Goal: Transaction & Acquisition: Purchase product/service

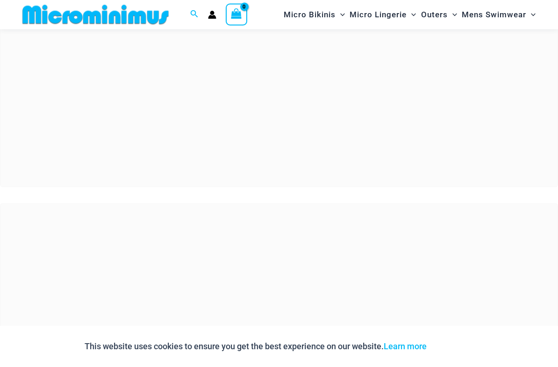
scroll to position [79, 0]
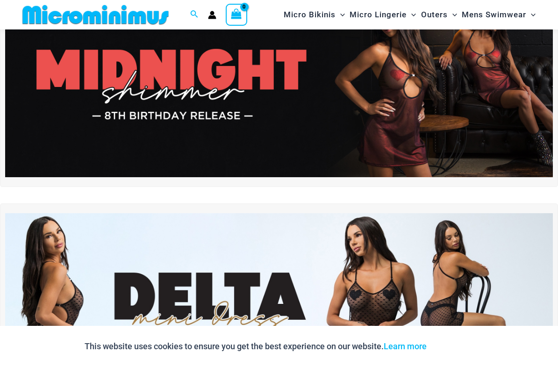
click at [508, 119] on img at bounding box center [279, 84] width 548 height 186
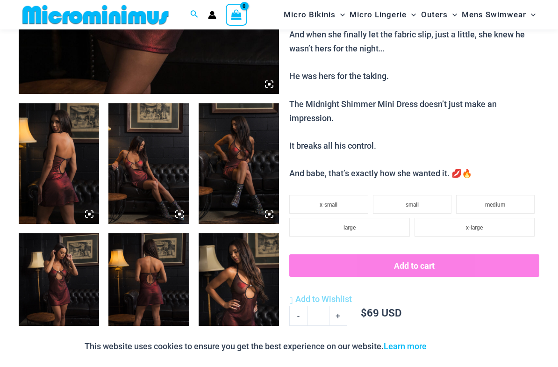
scroll to position [418, 0]
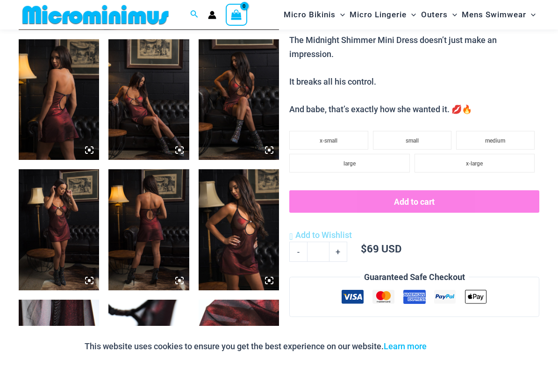
click at [383, 161] on li "large" at bounding box center [349, 163] width 120 height 19
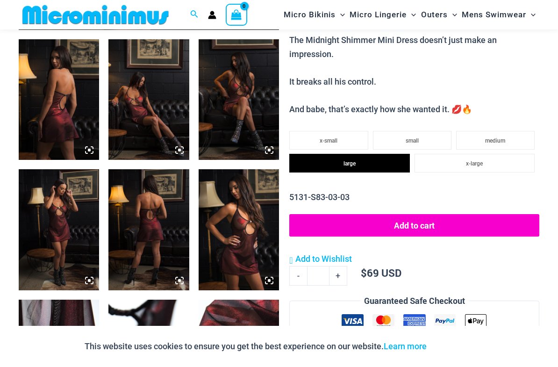
click at [485, 221] on button "Add to cart" at bounding box center [414, 225] width 250 height 22
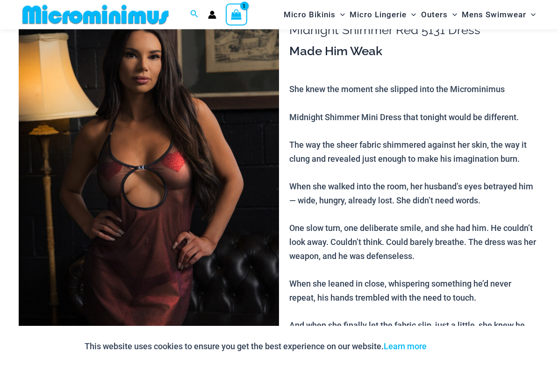
scroll to position [0, 0]
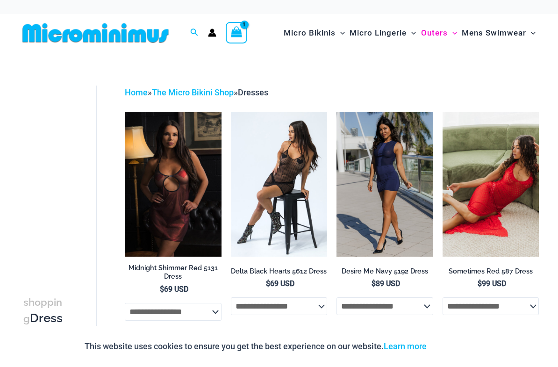
click at [231, 112] on img at bounding box center [231, 112] width 0 height 0
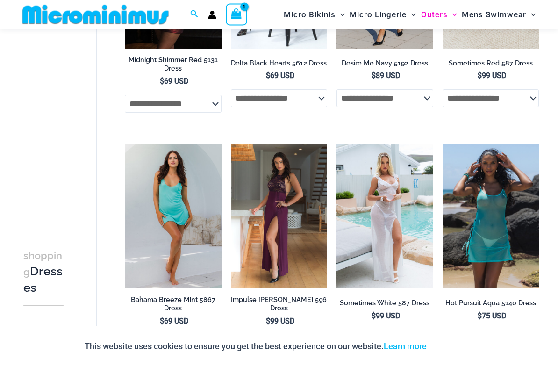
scroll to position [200, 0]
click at [443, 144] on img at bounding box center [443, 144] width 0 height 0
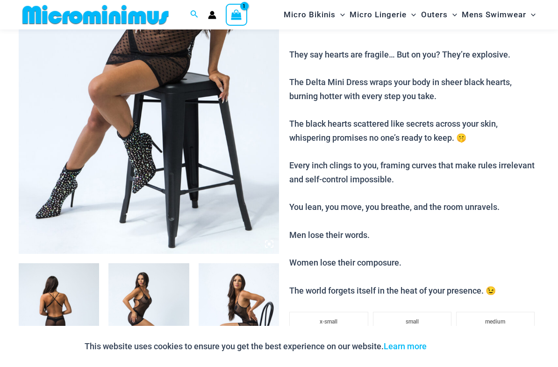
scroll to position [151, 0]
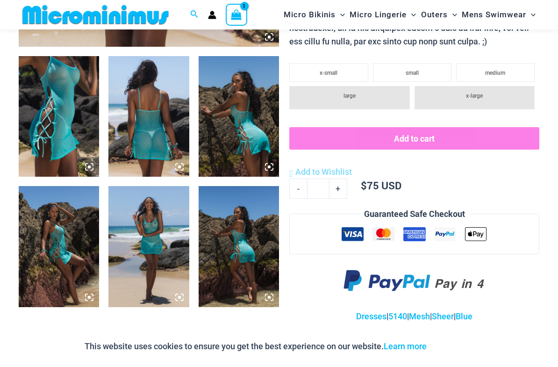
click at [372, 95] on li "large" at bounding box center [349, 97] width 120 height 23
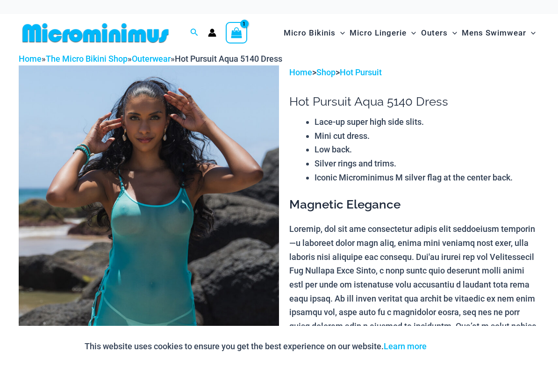
click at [376, 71] on link "Hot Pursuit" at bounding box center [361, 72] width 42 height 10
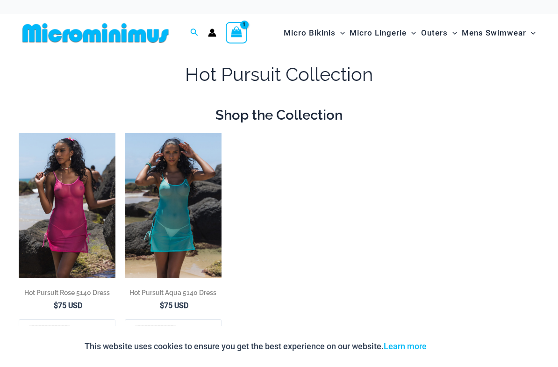
click at [19, 133] on img at bounding box center [19, 133] width 0 height 0
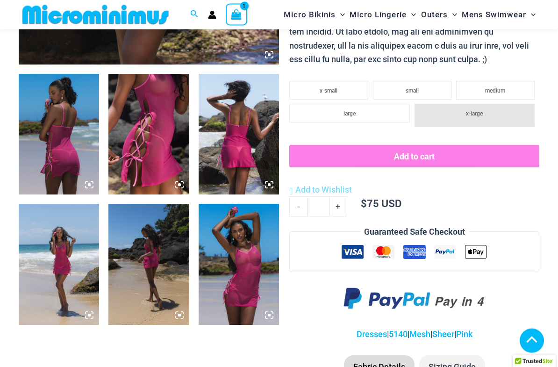
scroll to position [383, 0]
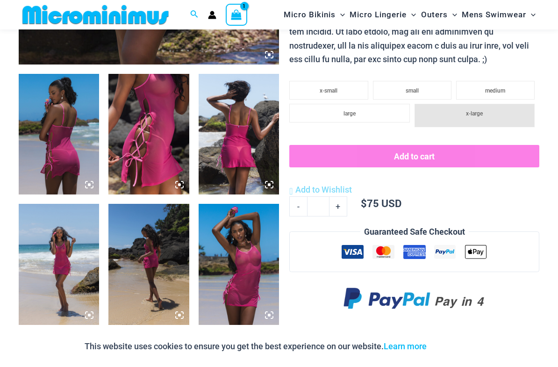
click at [381, 108] on li "large" at bounding box center [349, 113] width 120 height 19
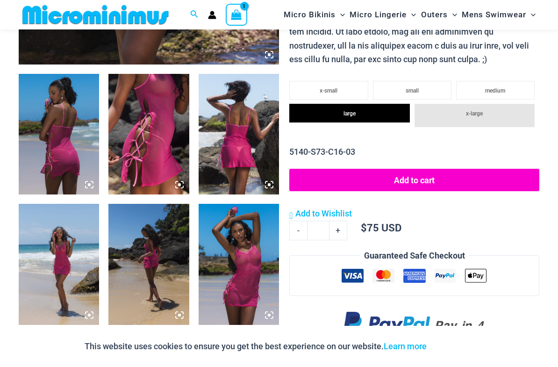
click at [456, 172] on button "Add to cart" at bounding box center [414, 180] width 250 height 22
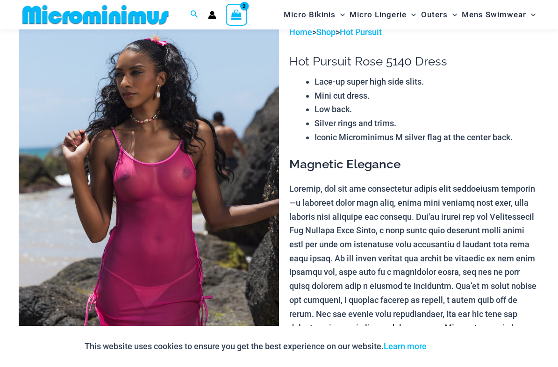
scroll to position [0, 0]
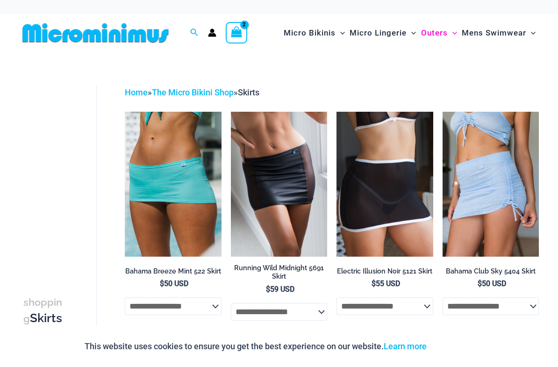
click at [374, 25] on span "Micro Lingerie" at bounding box center [378, 33] width 57 height 24
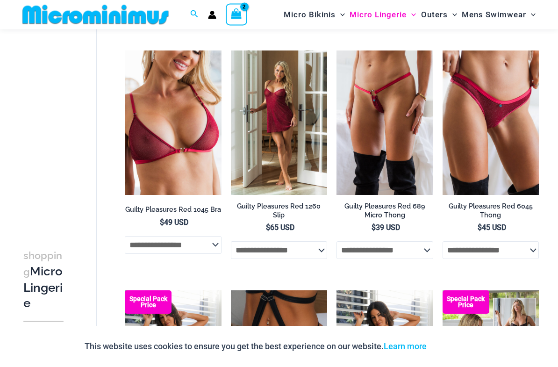
scroll to position [355, 0]
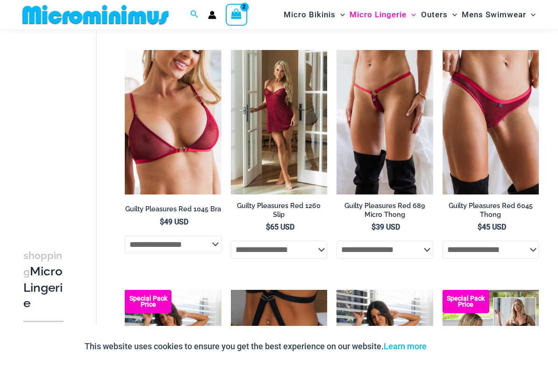
click at [231, 50] on img at bounding box center [231, 50] width 0 height 0
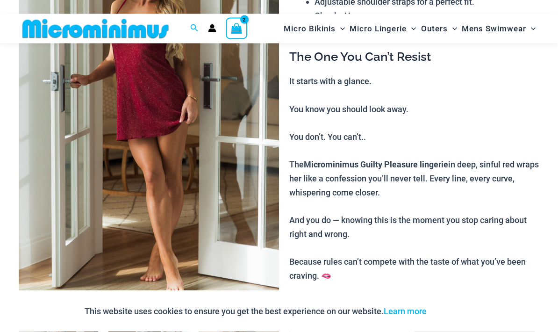
scroll to position [276, 0]
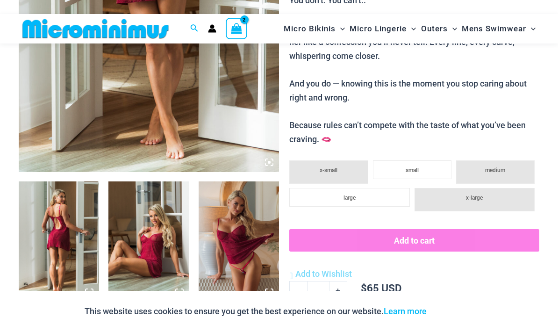
click at [373, 199] on li "large" at bounding box center [349, 197] width 120 height 19
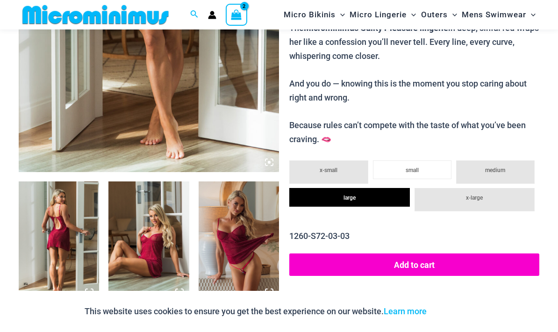
click at [450, 260] on button "Add to cart" at bounding box center [414, 264] width 250 height 22
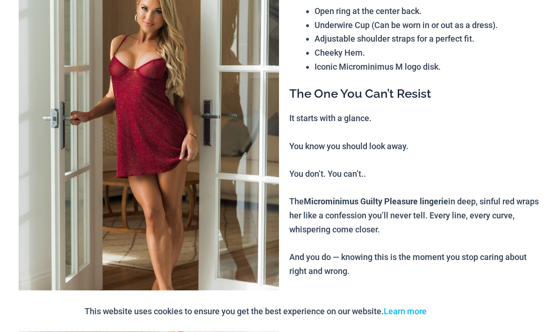
scroll to position [0, 0]
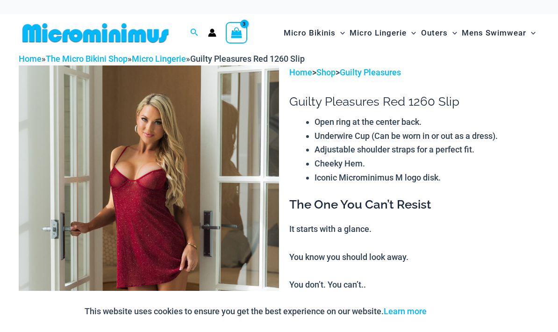
click at [386, 37] on span "Micro Lingerie" at bounding box center [378, 33] width 57 height 24
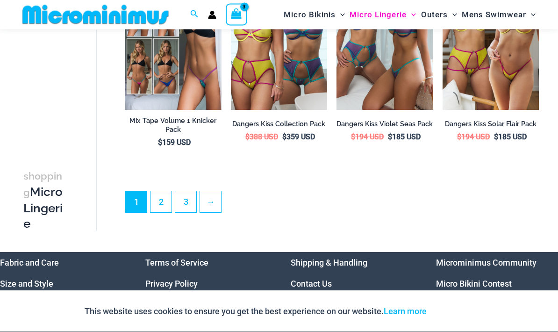
scroll to position [1880, 0]
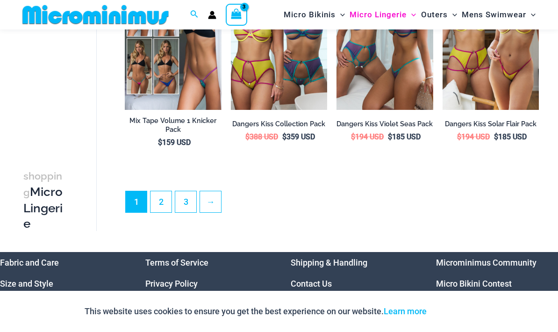
click at [154, 198] on link "2" at bounding box center [161, 201] width 21 height 21
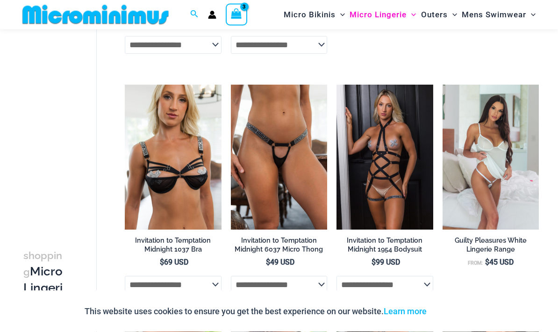
scroll to position [740, 0]
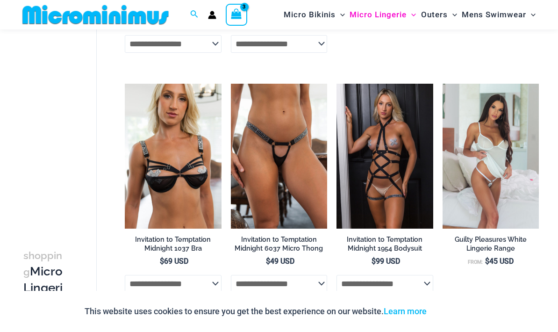
click at [418, 288] on select "**********" at bounding box center [385, 284] width 96 height 18
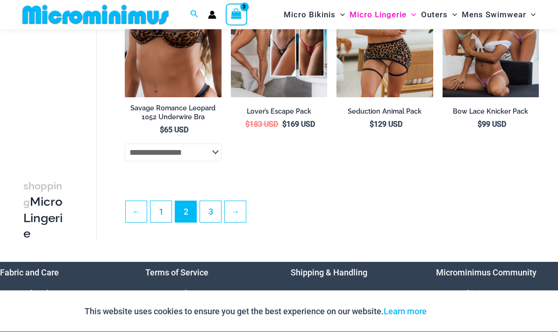
scroll to position [1831, 0]
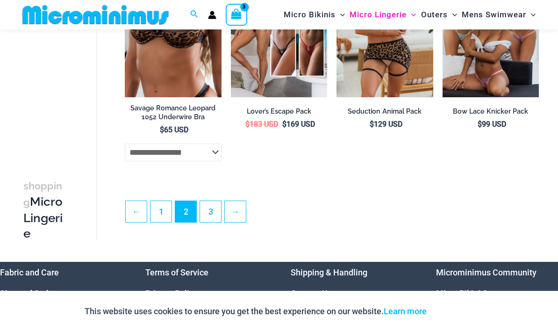
click at [208, 217] on link "3" at bounding box center [210, 211] width 21 height 21
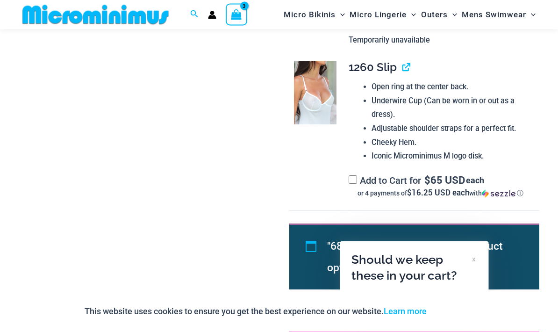
scroll to position [762, 0]
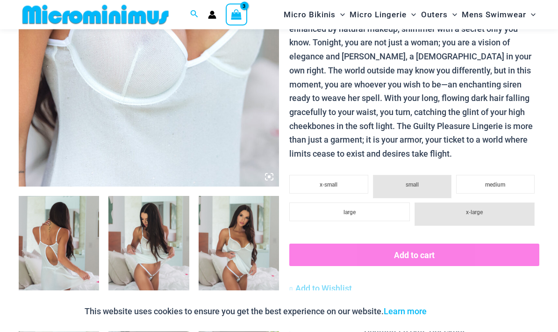
scroll to position [262, 0]
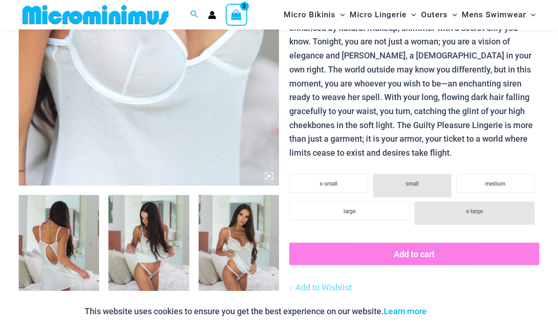
click at [83, 227] on img at bounding box center [59, 255] width 80 height 121
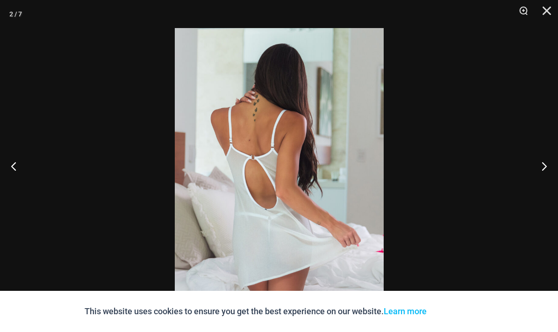
click at [547, 179] on button "Next" at bounding box center [540, 166] width 35 height 47
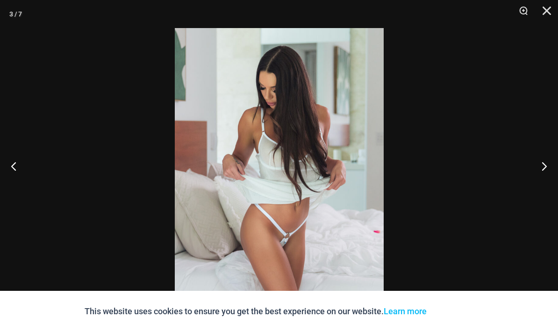
click at [545, 189] on button "Next" at bounding box center [540, 166] width 35 height 47
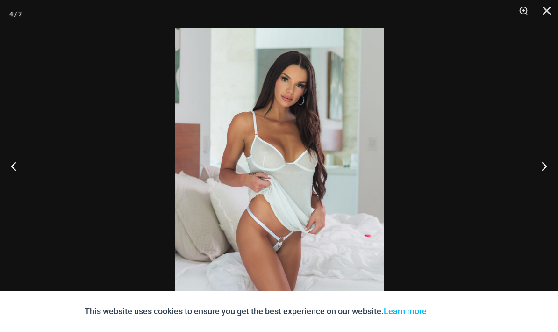
click at [539, 189] on button "Next" at bounding box center [540, 166] width 35 height 47
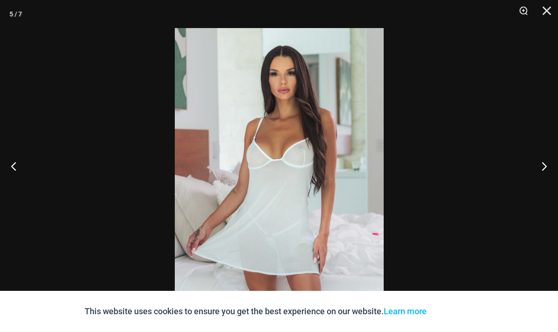
click at [542, 18] on button "Close" at bounding box center [543, 14] width 23 height 28
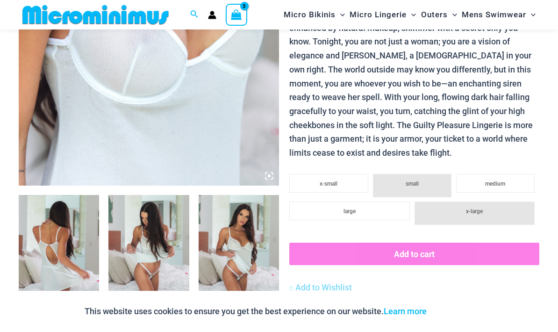
click at [379, 216] on ul "x-small small medium large x-large" at bounding box center [414, 206] width 250 height 65
click at [377, 207] on li "large" at bounding box center [349, 210] width 120 height 19
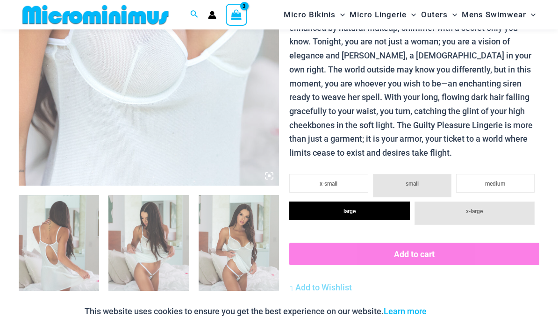
click at [437, 251] on button "Add to cart" at bounding box center [414, 254] width 250 height 22
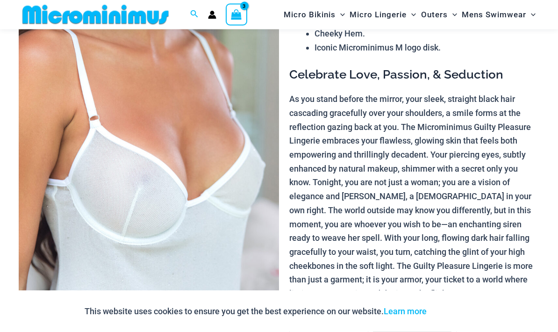
scroll to position [0, 0]
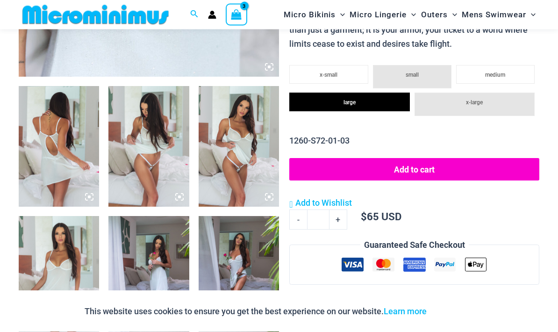
click at [438, 161] on button "Add to cart" at bounding box center [414, 169] width 250 height 22
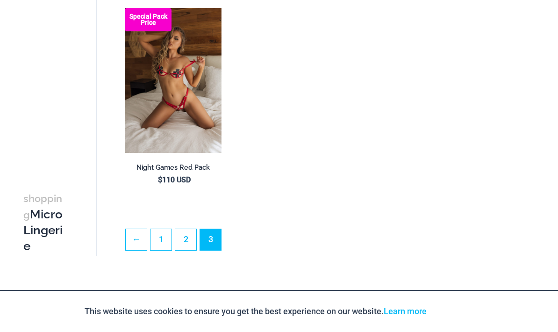
scroll to position [210, 0]
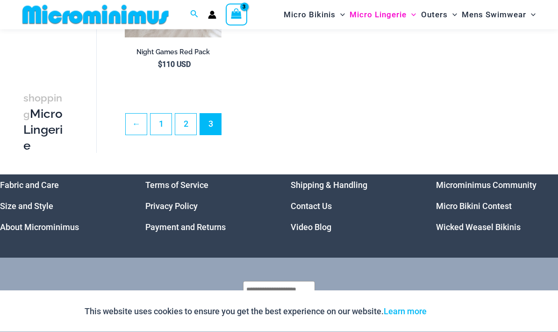
click at [162, 120] on link "1" at bounding box center [161, 124] width 21 height 21
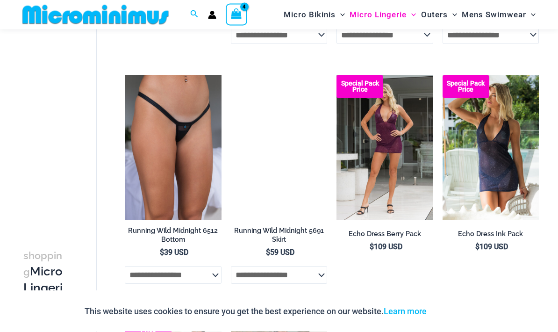
scroll to position [1050, 0]
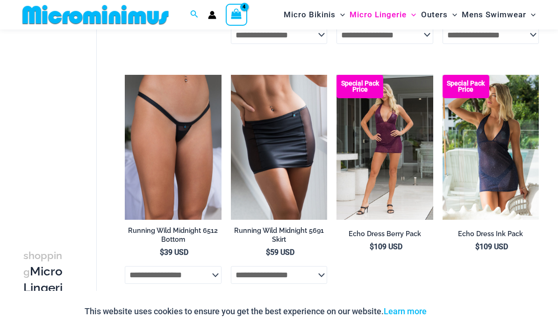
click at [443, 75] on img at bounding box center [443, 75] width 0 height 0
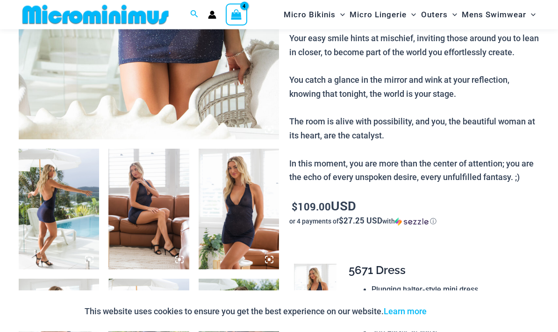
scroll to position [310, 0]
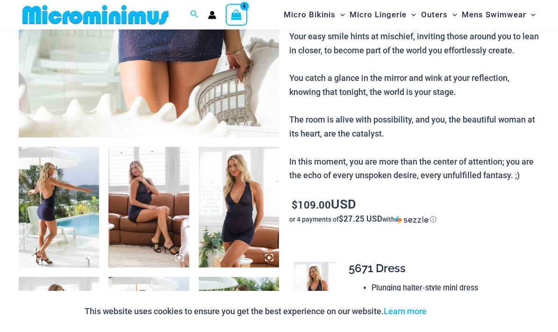
click at [235, 214] on img at bounding box center [239, 207] width 80 height 121
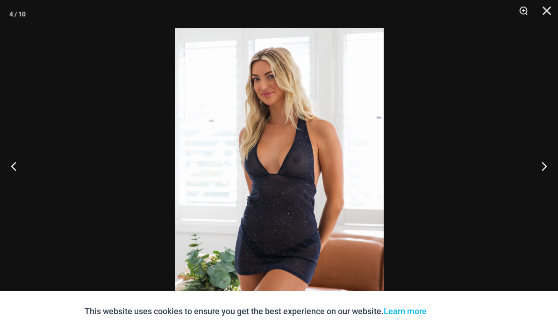
click at [553, 185] on button "Next" at bounding box center [540, 166] width 35 height 47
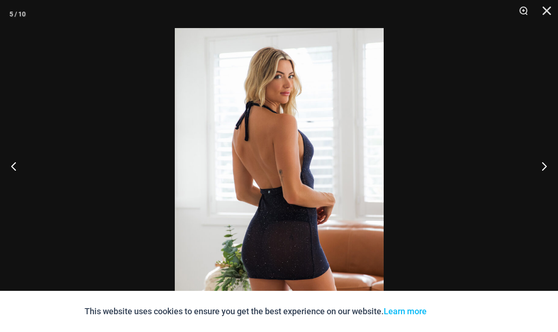
click at [542, 189] on button "Next" at bounding box center [540, 166] width 35 height 47
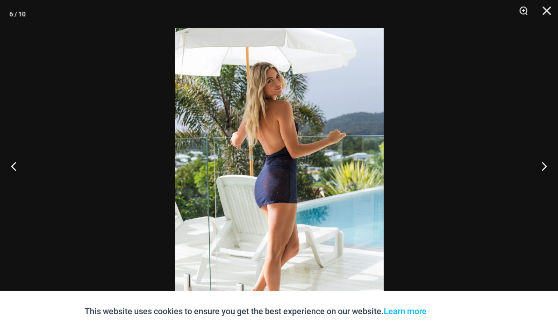
click at [540, 189] on button "Next" at bounding box center [540, 166] width 35 height 47
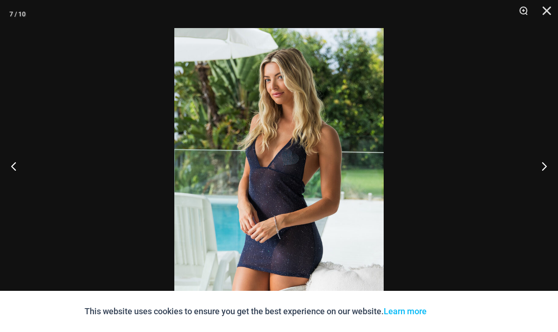
click at [538, 189] on button "Next" at bounding box center [540, 166] width 35 height 47
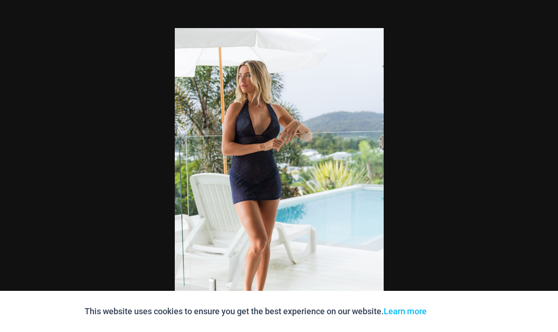
click at [537, 207] on div at bounding box center [279, 166] width 558 height 332
click at [544, 189] on button "Next" at bounding box center [540, 166] width 35 height 47
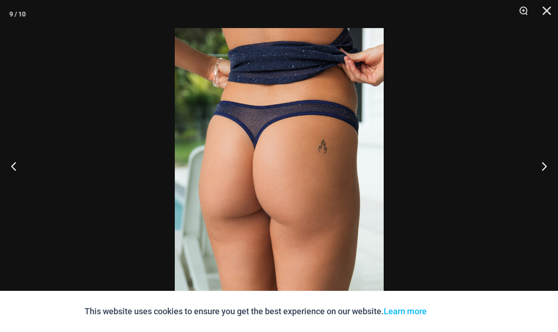
click at [545, 185] on button "Next" at bounding box center [540, 166] width 35 height 47
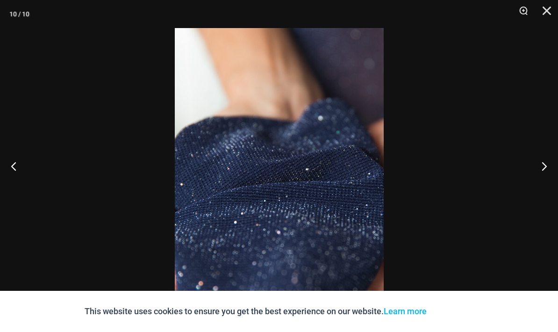
click at [544, 189] on button "Next" at bounding box center [540, 166] width 35 height 47
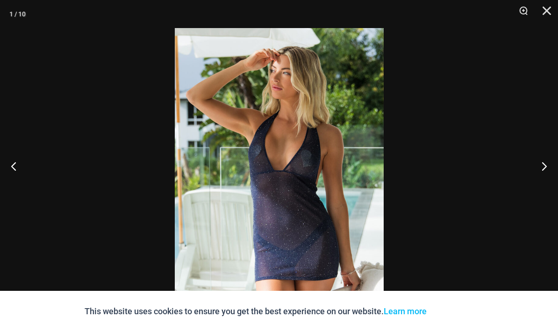
click at [538, 189] on button "Next" at bounding box center [540, 166] width 35 height 47
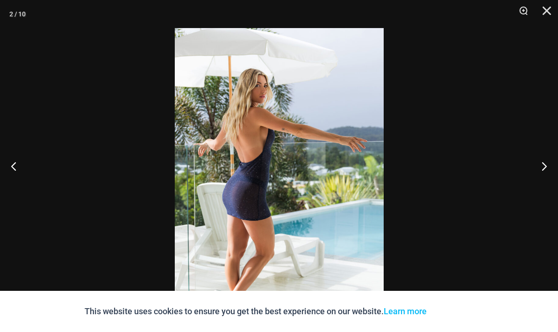
click at [534, 189] on button "Next" at bounding box center [540, 166] width 35 height 47
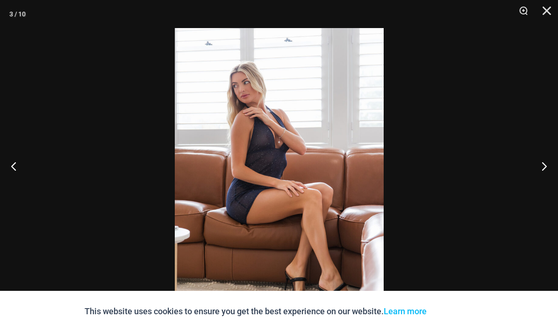
click at [533, 189] on button "Next" at bounding box center [540, 166] width 35 height 47
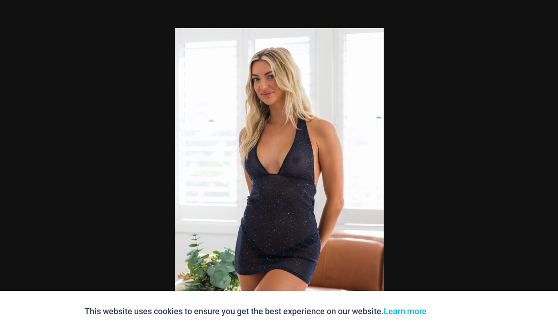
click at [542, 46] on div at bounding box center [279, 166] width 558 height 332
click at [546, 8] on button "Close" at bounding box center [543, 14] width 23 height 28
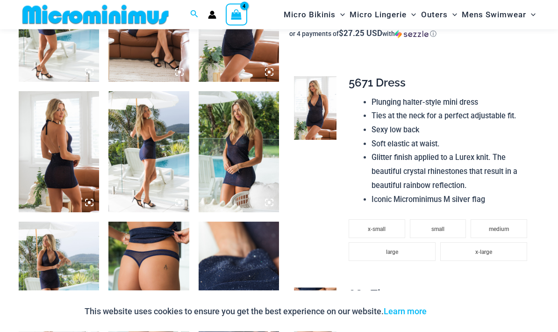
scroll to position [496, 0]
click at [413, 245] on li "large" at bounding box center [392, 251] width 87 height 19
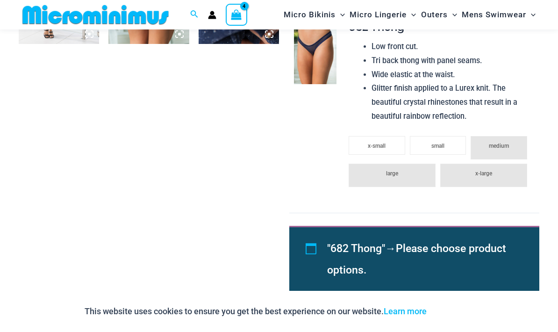
scroll to position [819, 0]
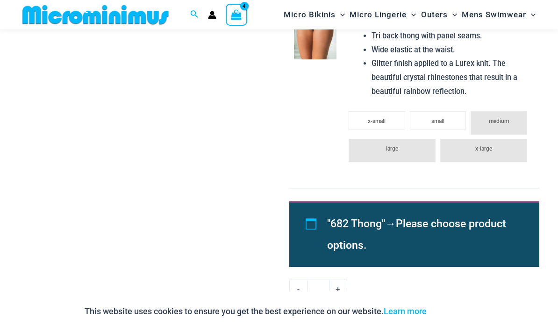
click at [434, 313] on button "Add to cart" at bounding box center [414, 319] width 250 height 22
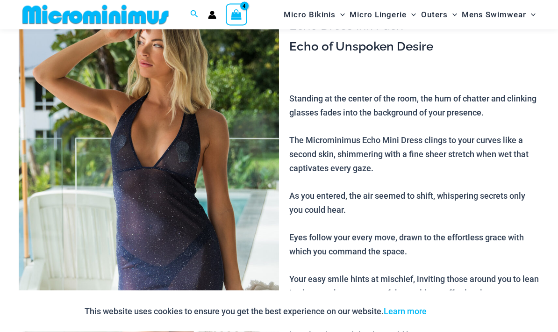
scroll to position [0, 0]
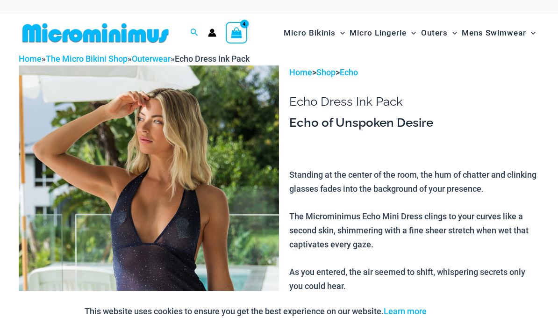
click at [358, 72] on link "Echo" at bounding box center [349, 72] width 18 height 10
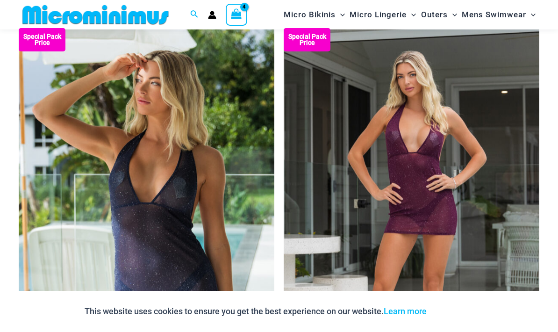
scroll to position [102, 0]
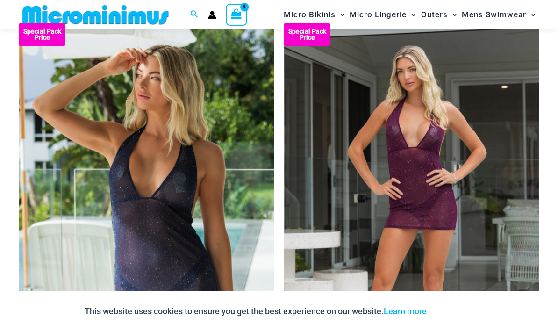
click at [284, 23] on img at bounding box center [284, 23] width 0 height 0
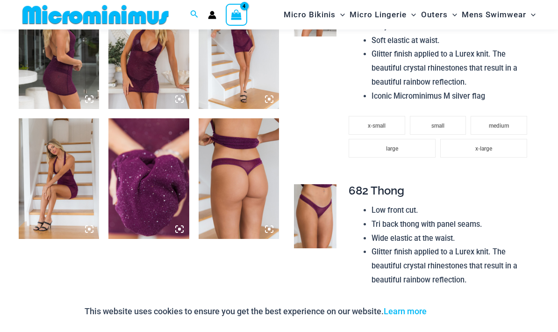
scroll to position [668, 0]
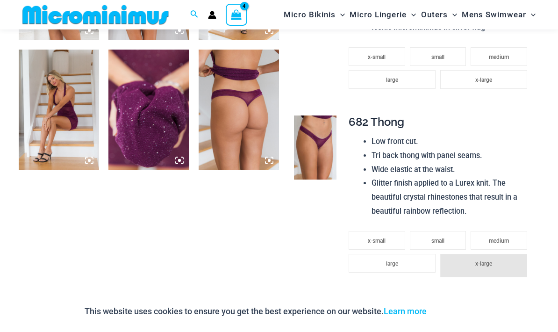
click at [410, 254] on li "large" at bounding box center [392, 263] width 87 height 19
click at [408, 70] on li "large" at bounding box center [392, 79] width 87 height 19
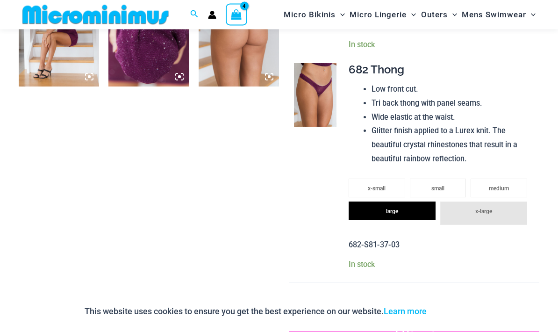
click at [417, 323] on button "Add to cart" at bounding box center [414, 334] width 250 height 22
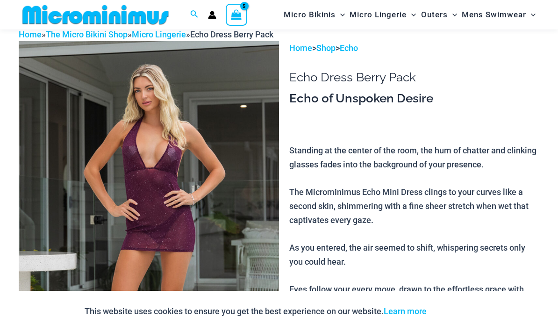
scroll to position [10, 0]
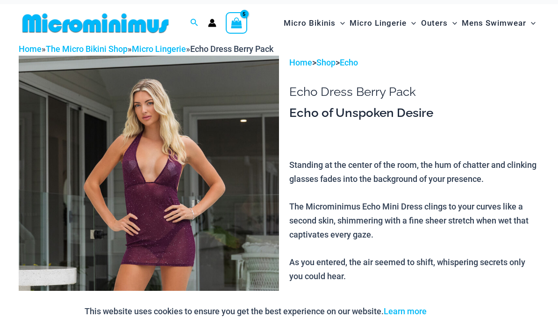
click at [239, 20] on icon "View Shopping Cart, 5 items" at bounding box center [236, 22] width 11 height 11
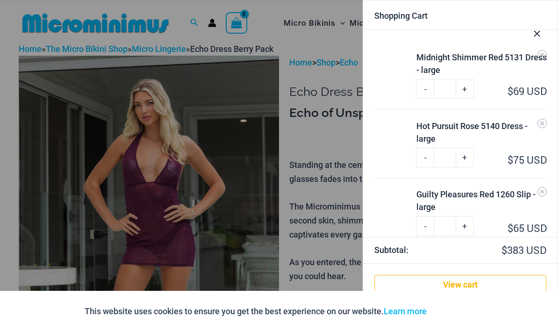
scroll to position [0, 0]
